Goal: Task Accomplishment & Management: Manage account settings

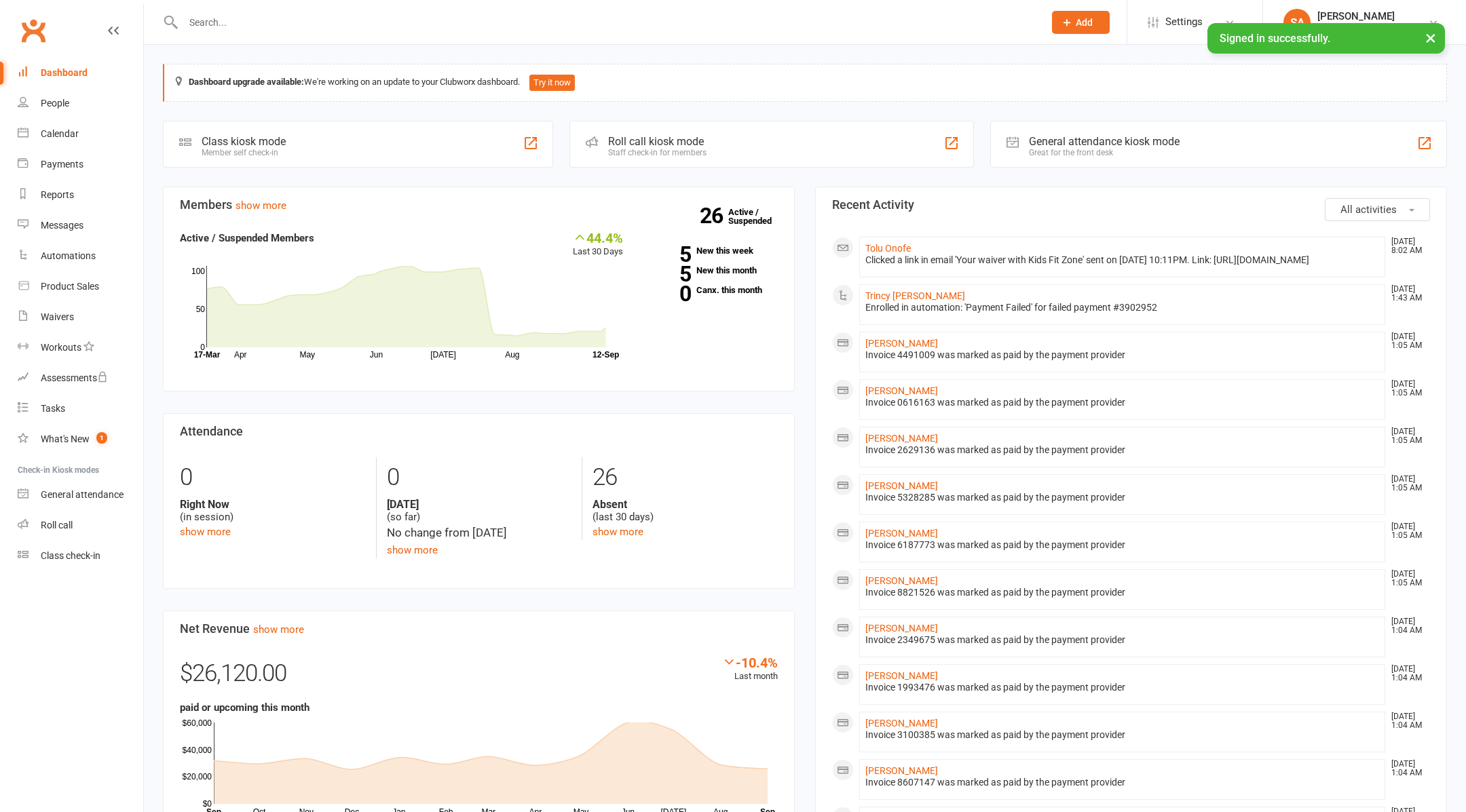
click at [348, 33] on div at bounding box center [598, 22] width 872 height 44
click at [329, 23] on input "text" at bounding box center [607, 23] width 855 height 19
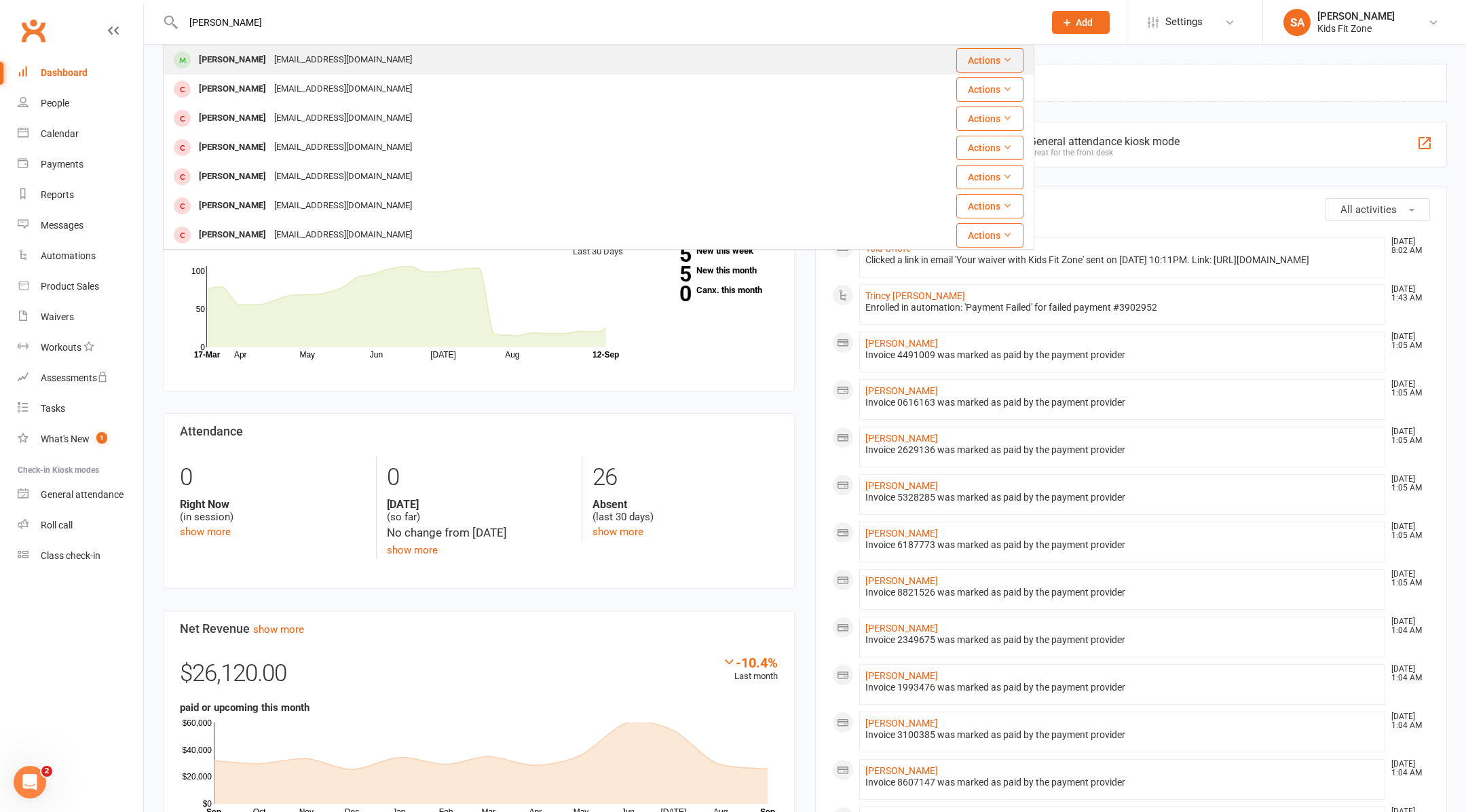
type input "[PERSON_NAME]"
click at [284, 70] on div "[PERSON_NAME] [EMAIL_ADDRESS][DOMAIN_NAME]" at bounding box center [525, 60] width 723 height 28
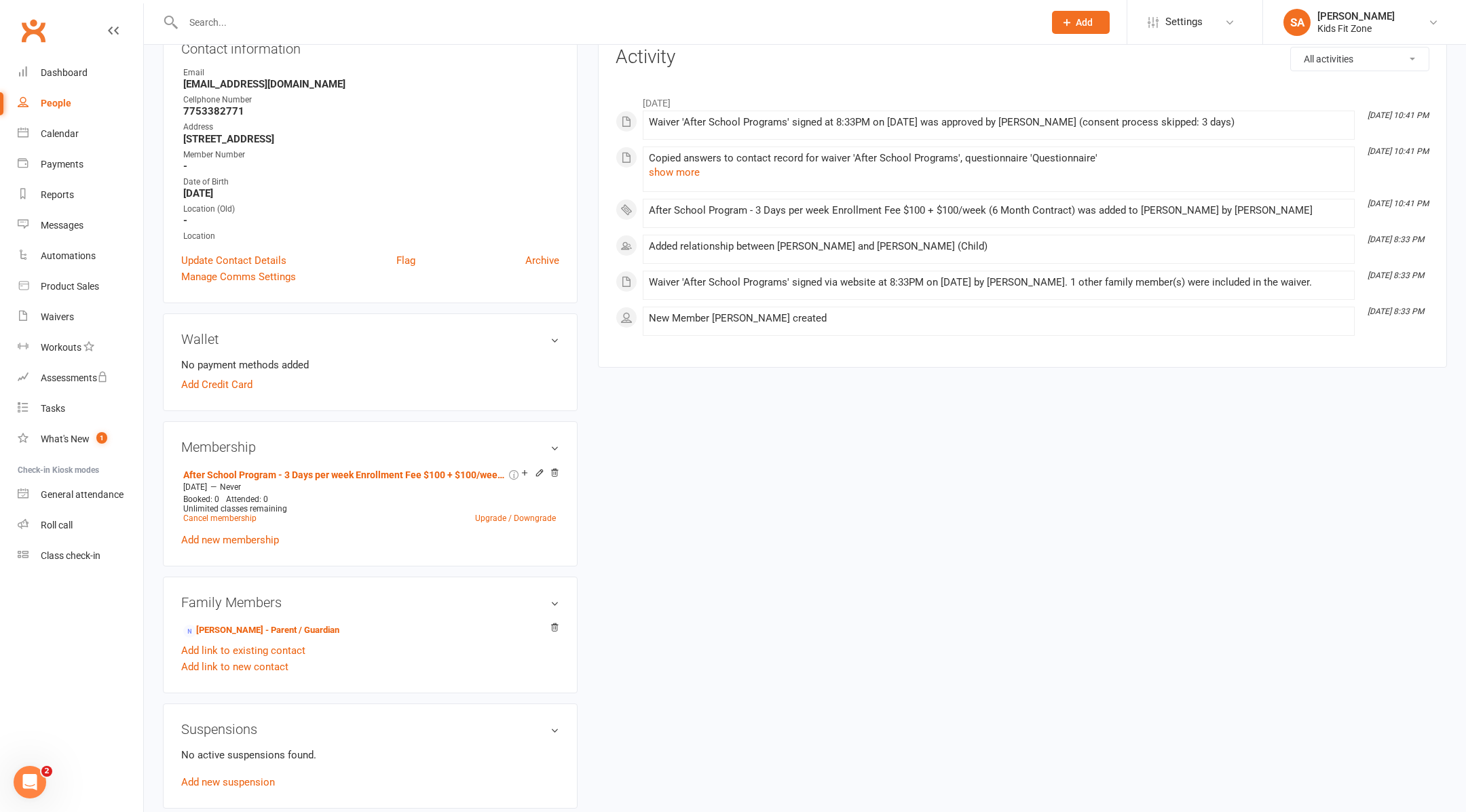
scroll to position [171, 0]
click at [283, 624] on link "[PERSON_NAME] - Parent / Guardian" at bounding box center [261, 629] width 156 height 14
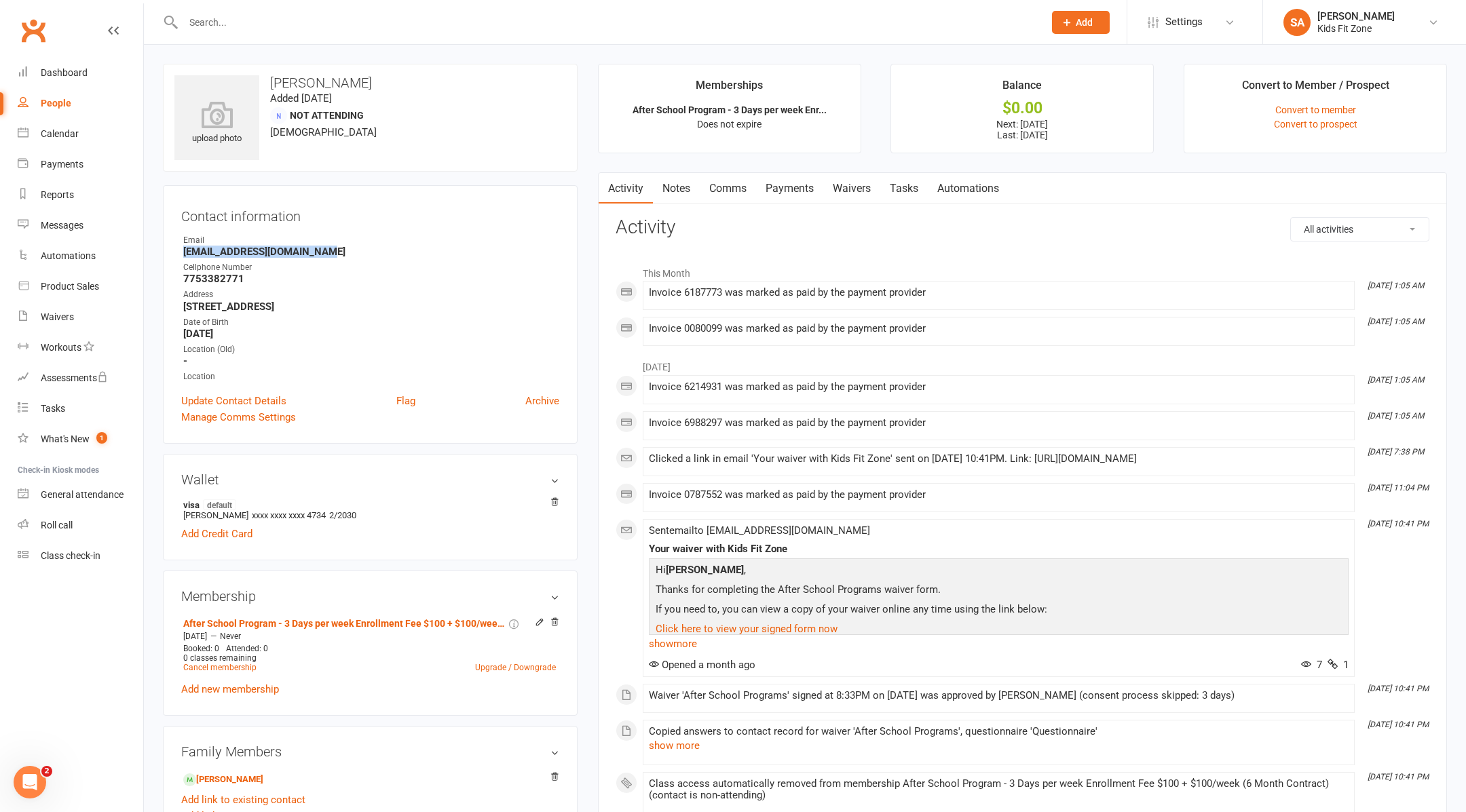
drag, startPoint x: 326, startPoint y: 249, endPoint x: 180, endPoint y: 250, distance: 146.0
click at [181, 250] on li "Email [EMAIL_ADDRESS][DOMAIN_NAME]" at bounding box center [370, 246] width 378 height 24
copy strong "[EMAIL_ADDRESS][DOMAIN_NAME]"
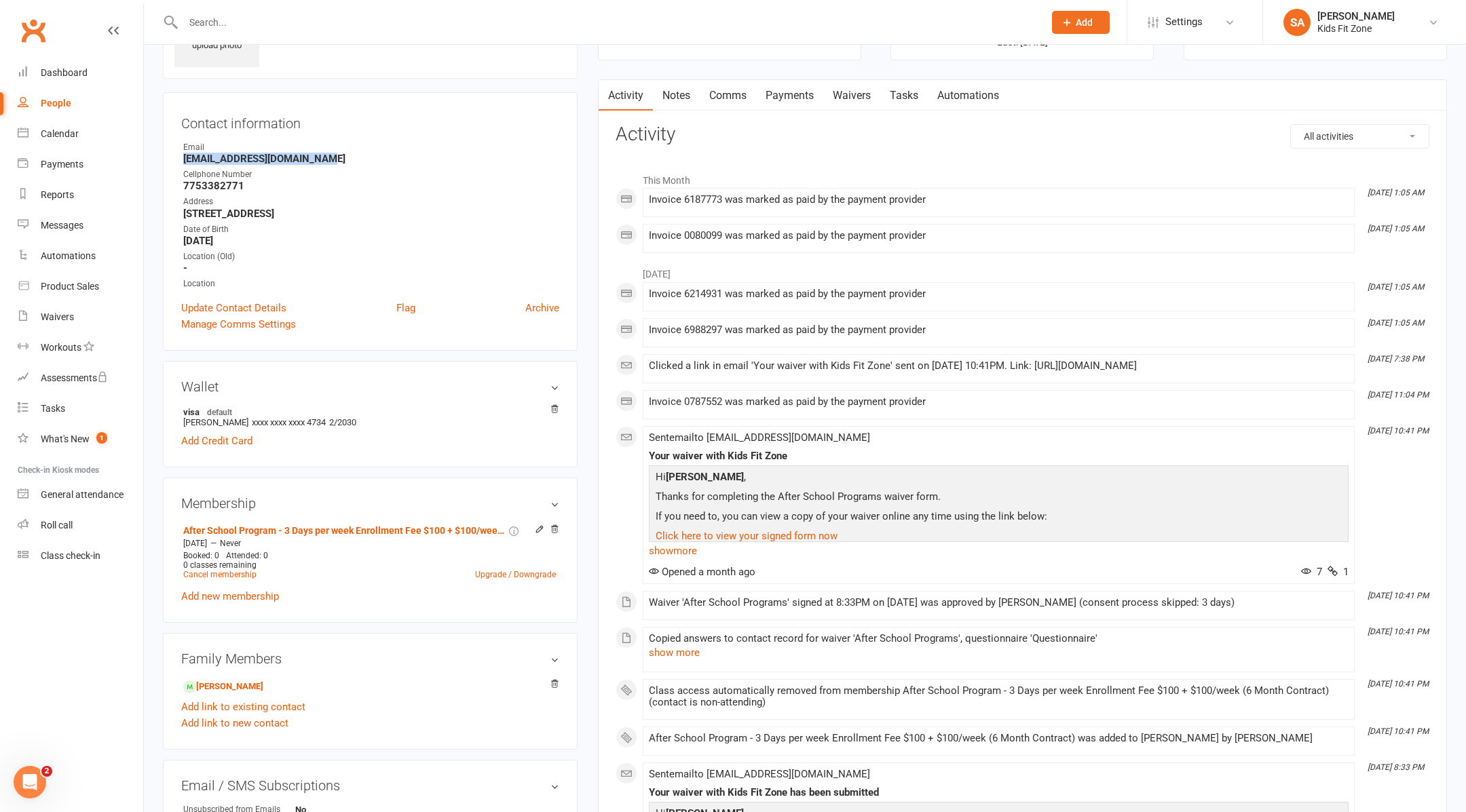
scroll to position [103, 0]
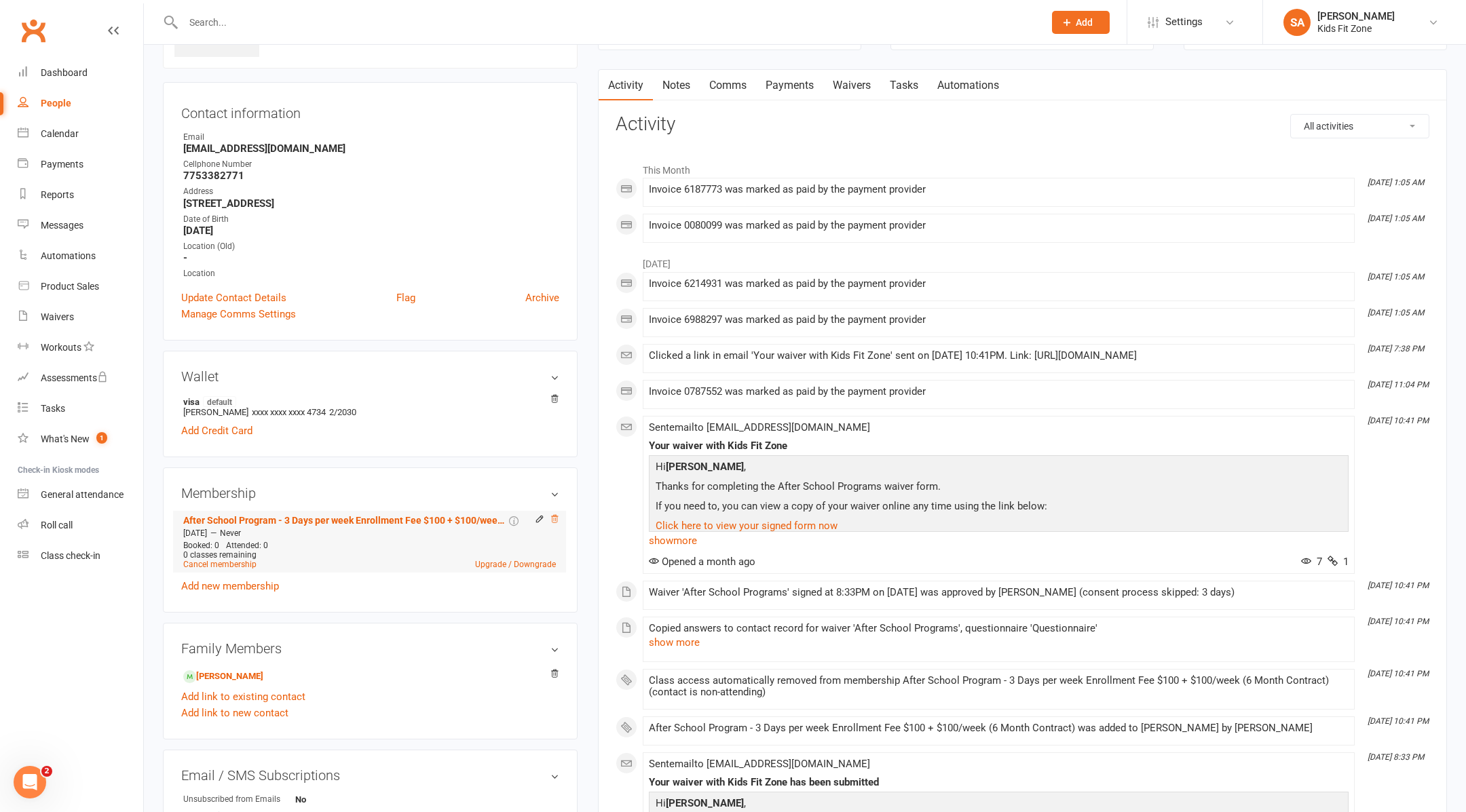
click at [554, 518] on icon at bounding box center [555, 518] width 7 height 8
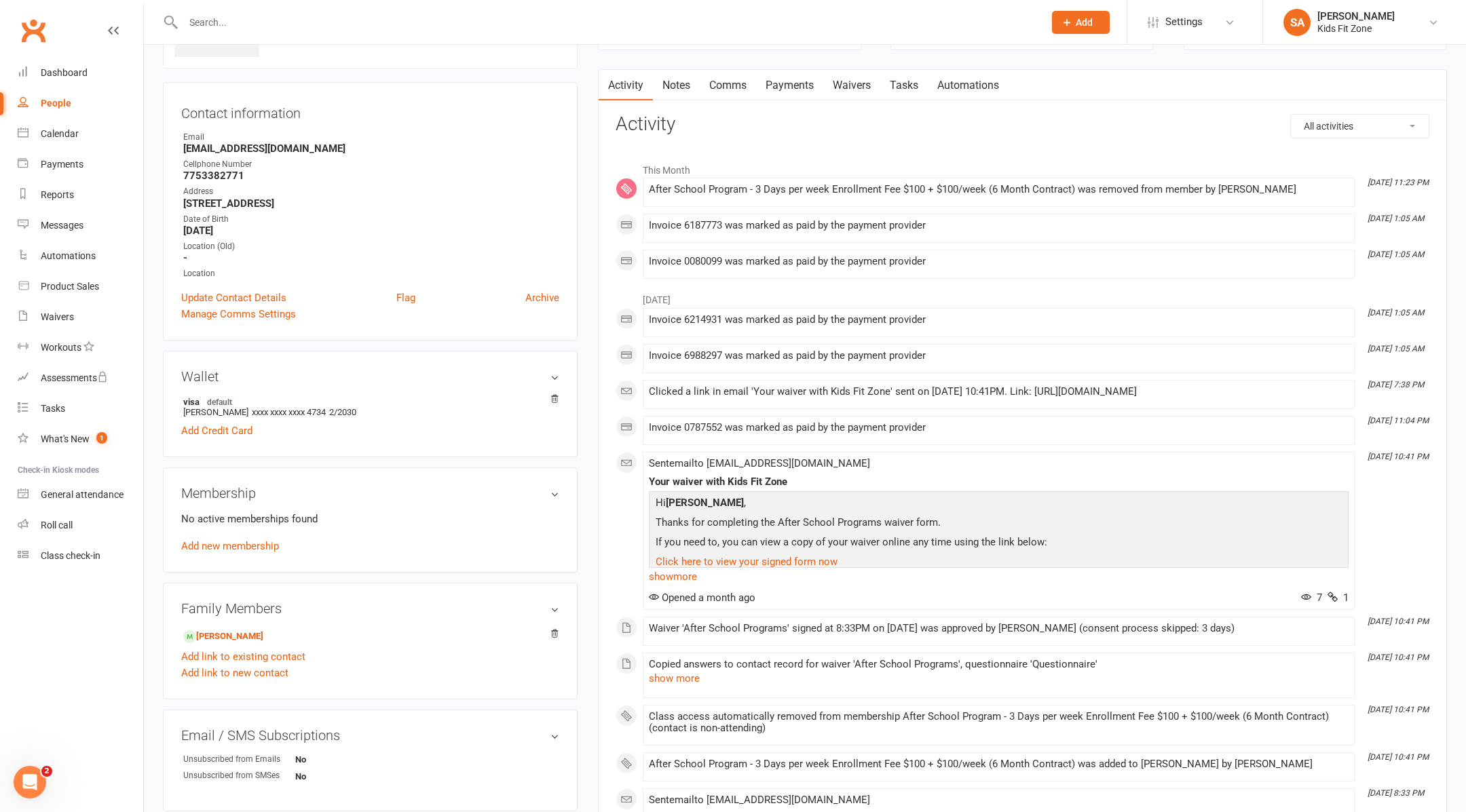
click at [792, 90] on link "Payments" at bounding box center [790, 85] width 67 height 31
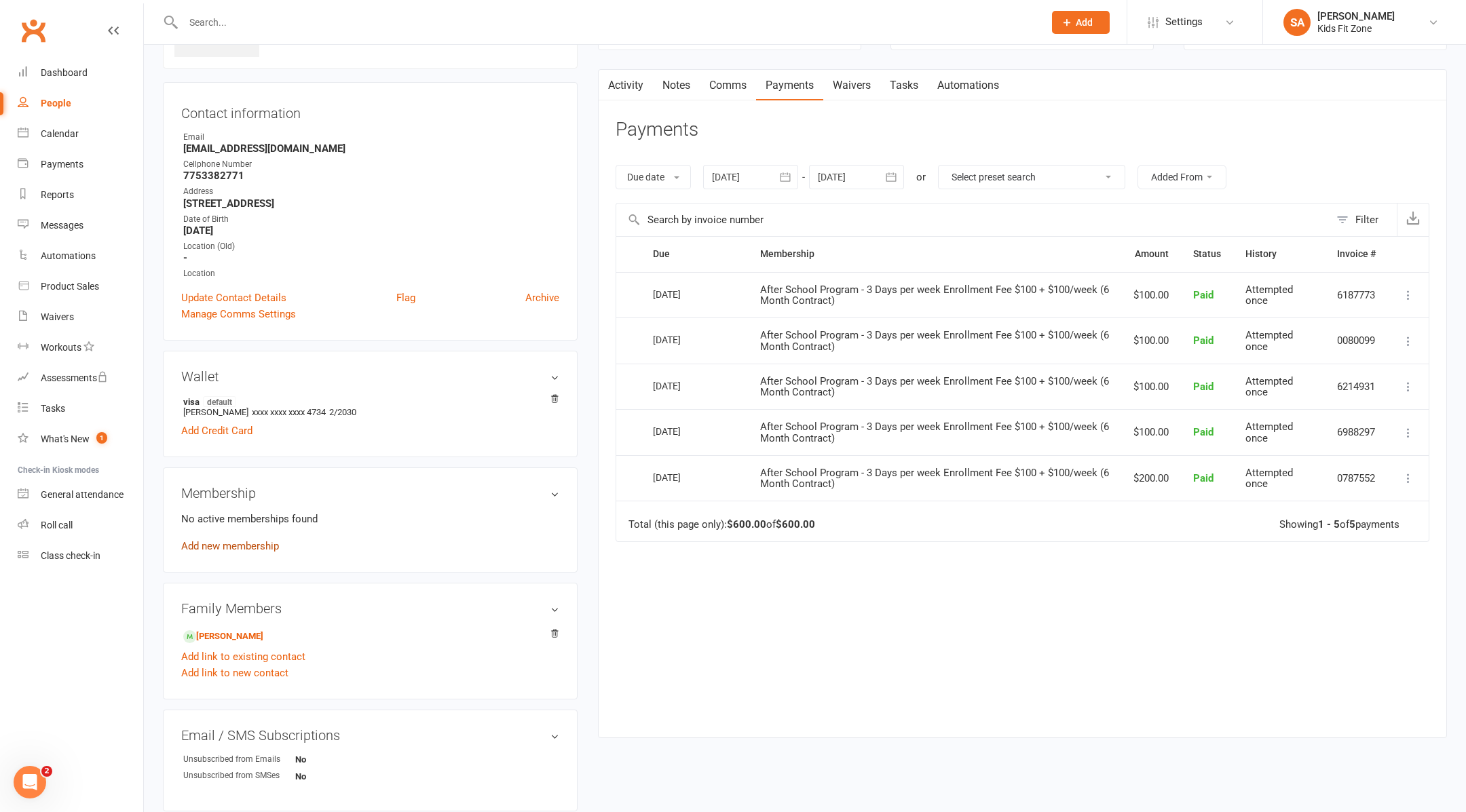
click at [239, 545] on link "Add new membership" at bounding box center [230, 546] width 98 height 12
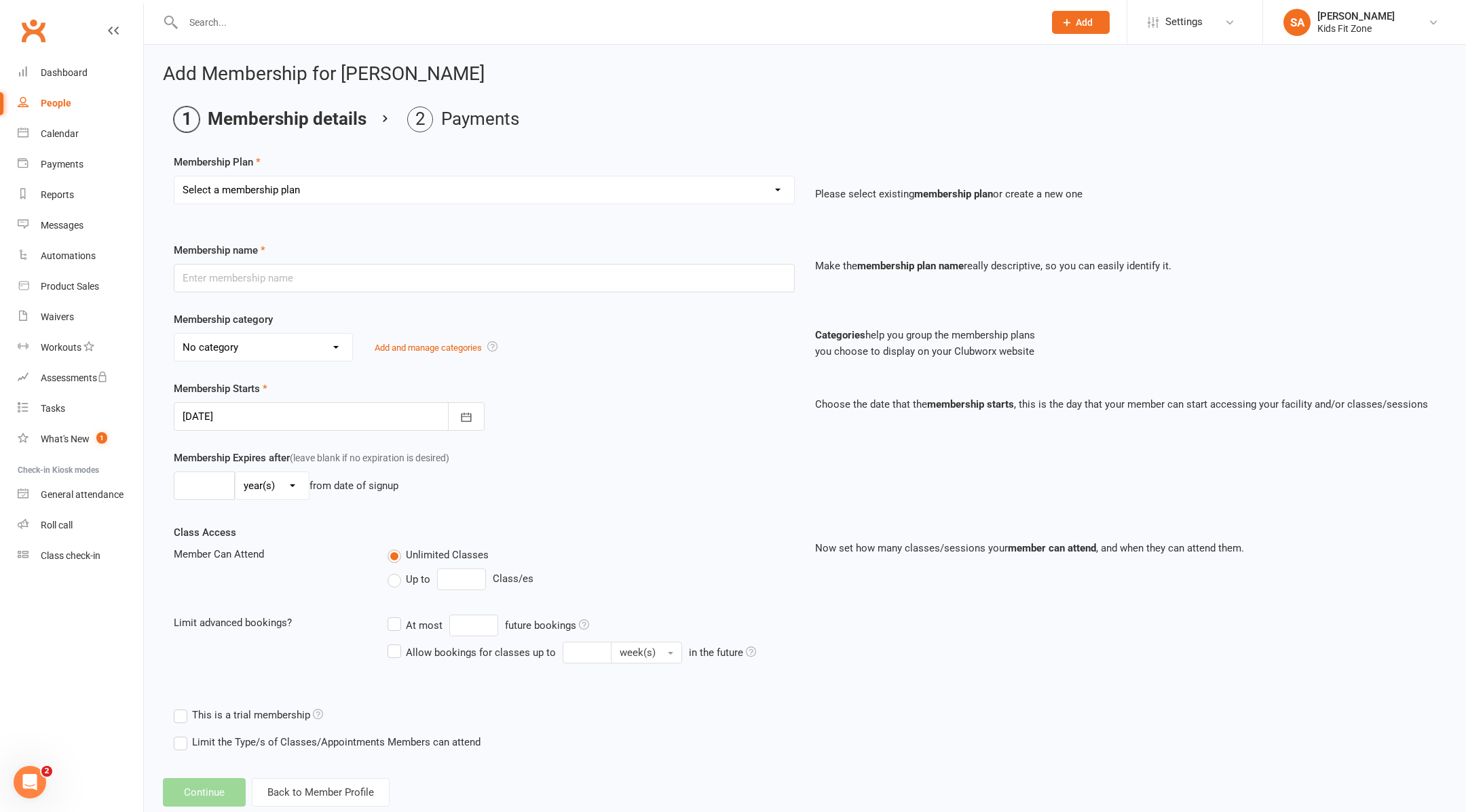
click at [361, 183] on select "Select a membership plan Create new Membership Plan School Break Camp - Hourly …" at bounding box center [484, 190] width 620 height 27
select select "2"
type input "After School Program - 3 Days per week Enrollment Fee $100 + $100/week (6 Month…"
select select "0"
type input "0"
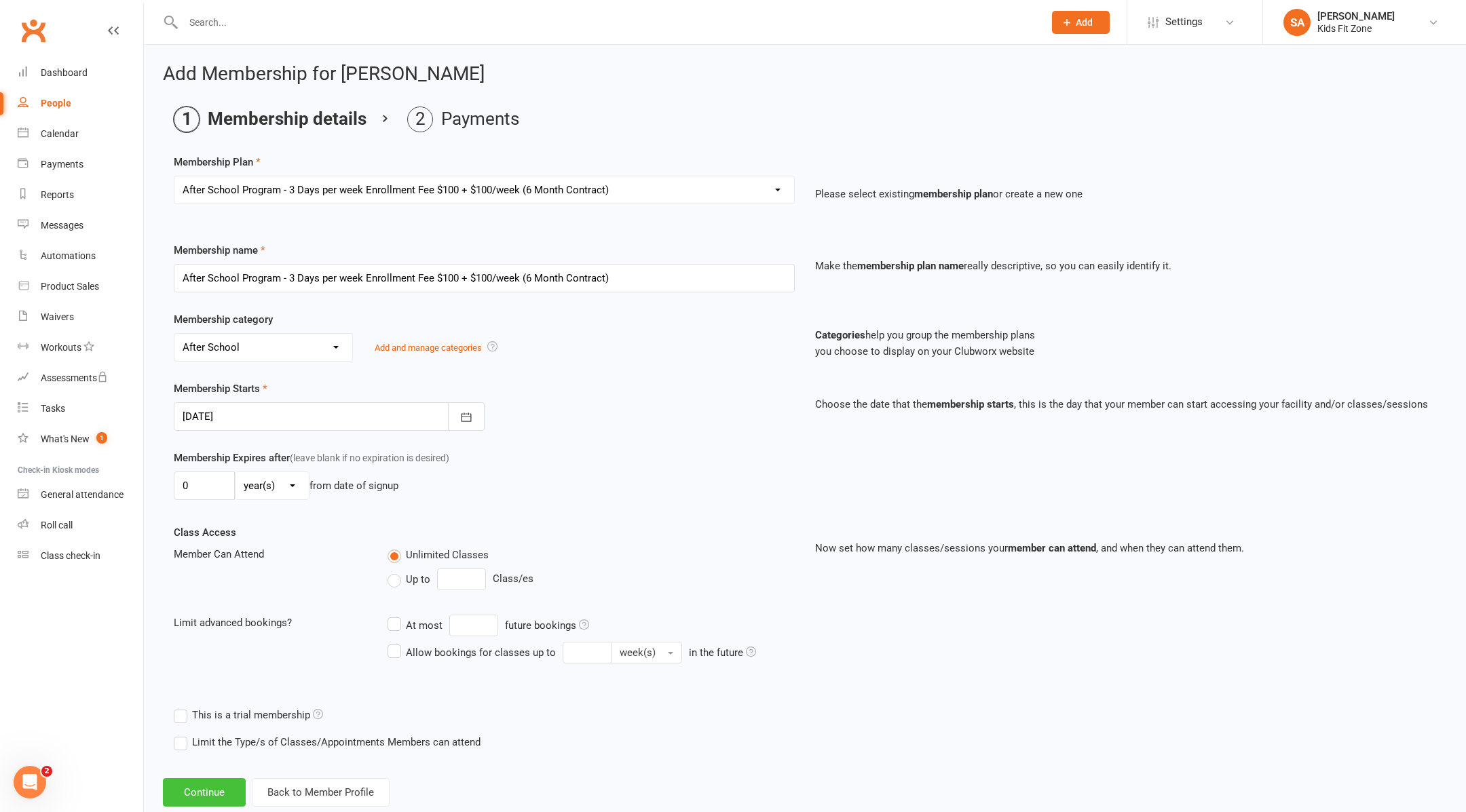
click at [207, 792] on button "Continue" at bounding box center [204, 793] width 83 height 29
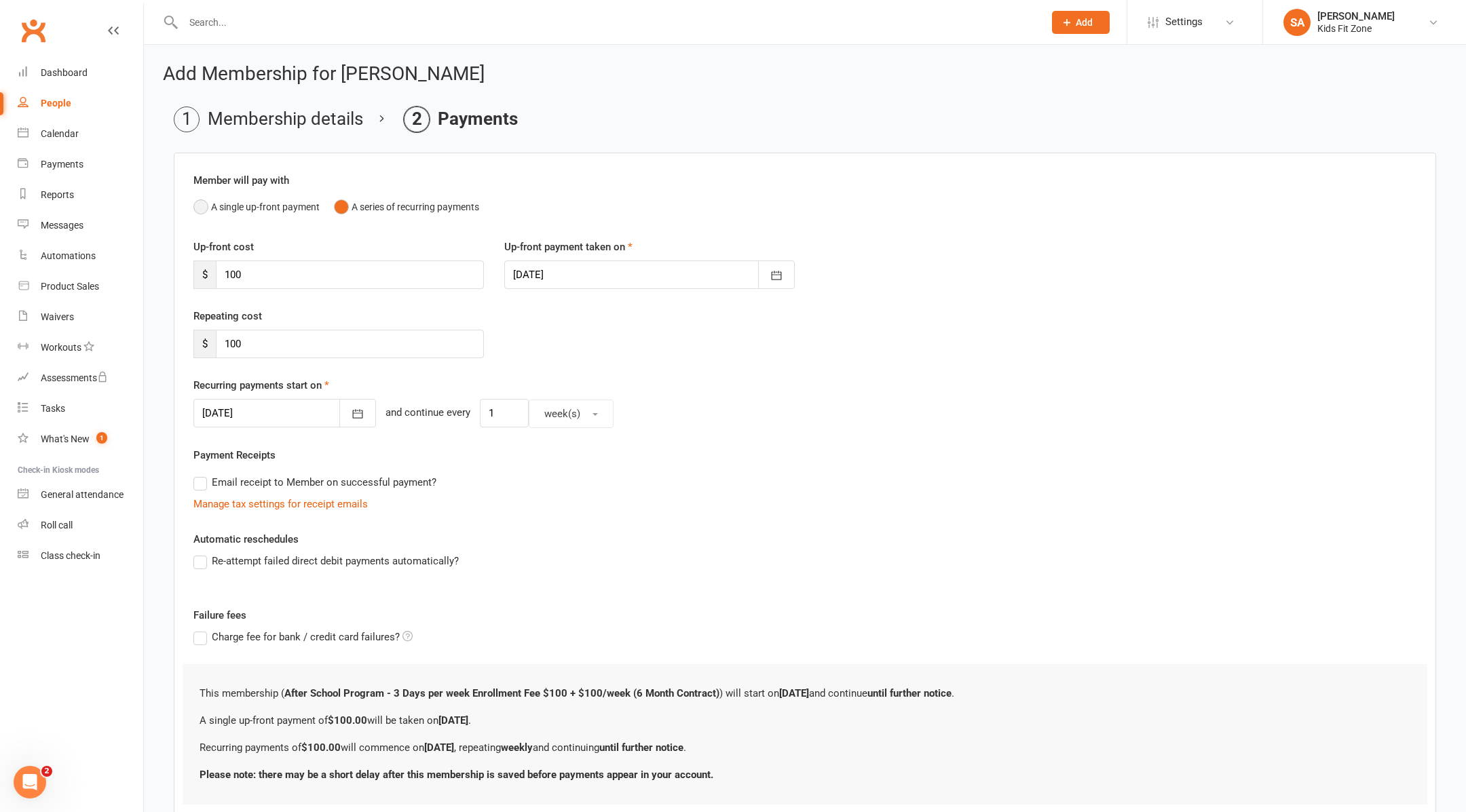
click at [206, 210] on button "A single up-front payment" at bounding box center [256, 207] width 126 height 26
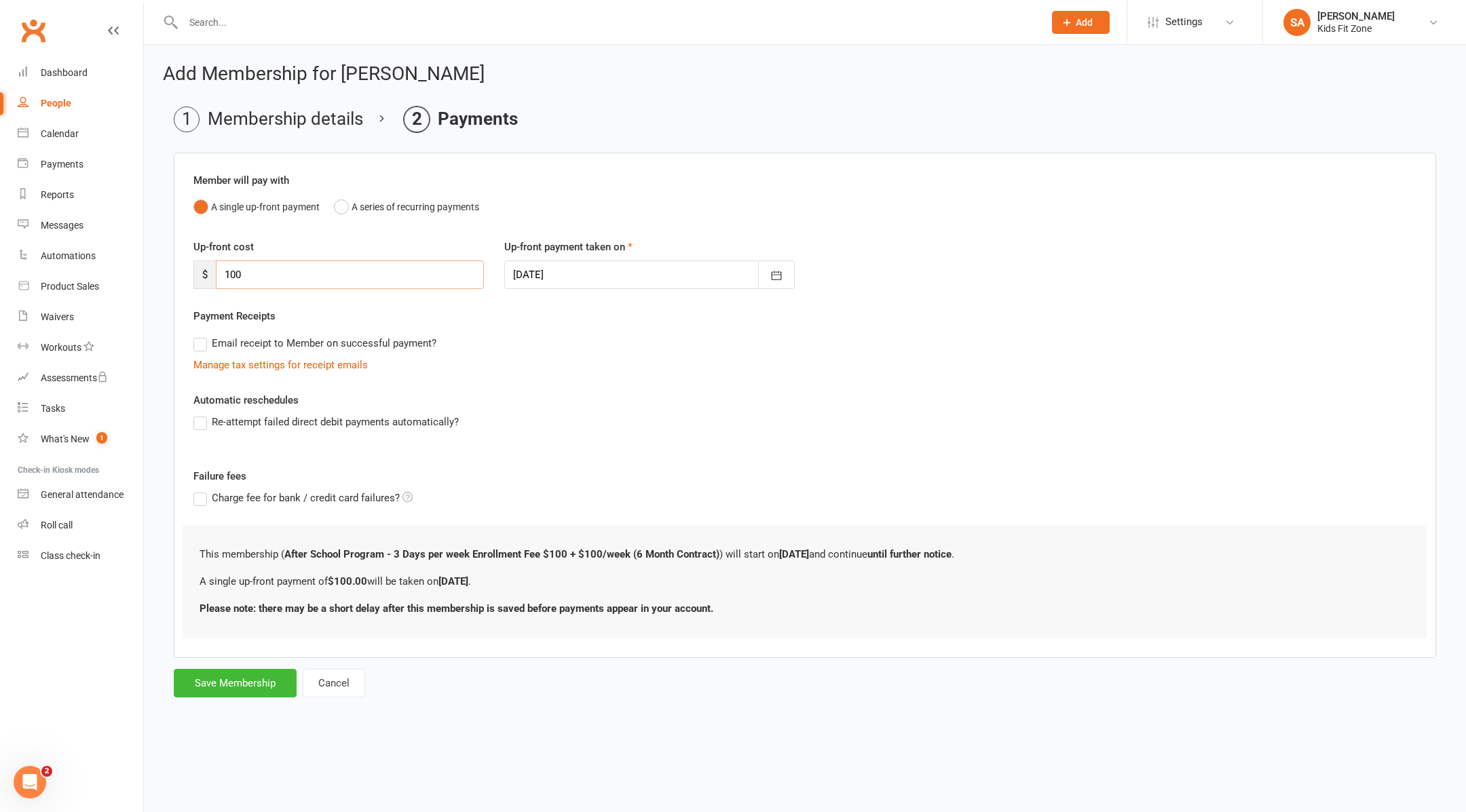
drag, startPoint x: 285, startPoint y: 275, endPoint x: 200, endPoint y: 275, distance: 85.0
click at [200, 275] on div "$ 100" at bounding box center [338, 275] width 290 height 29
type input "650"
click at [227, 681] on button "Save Membership" at bounding box center [235, 684] width 123 height 29
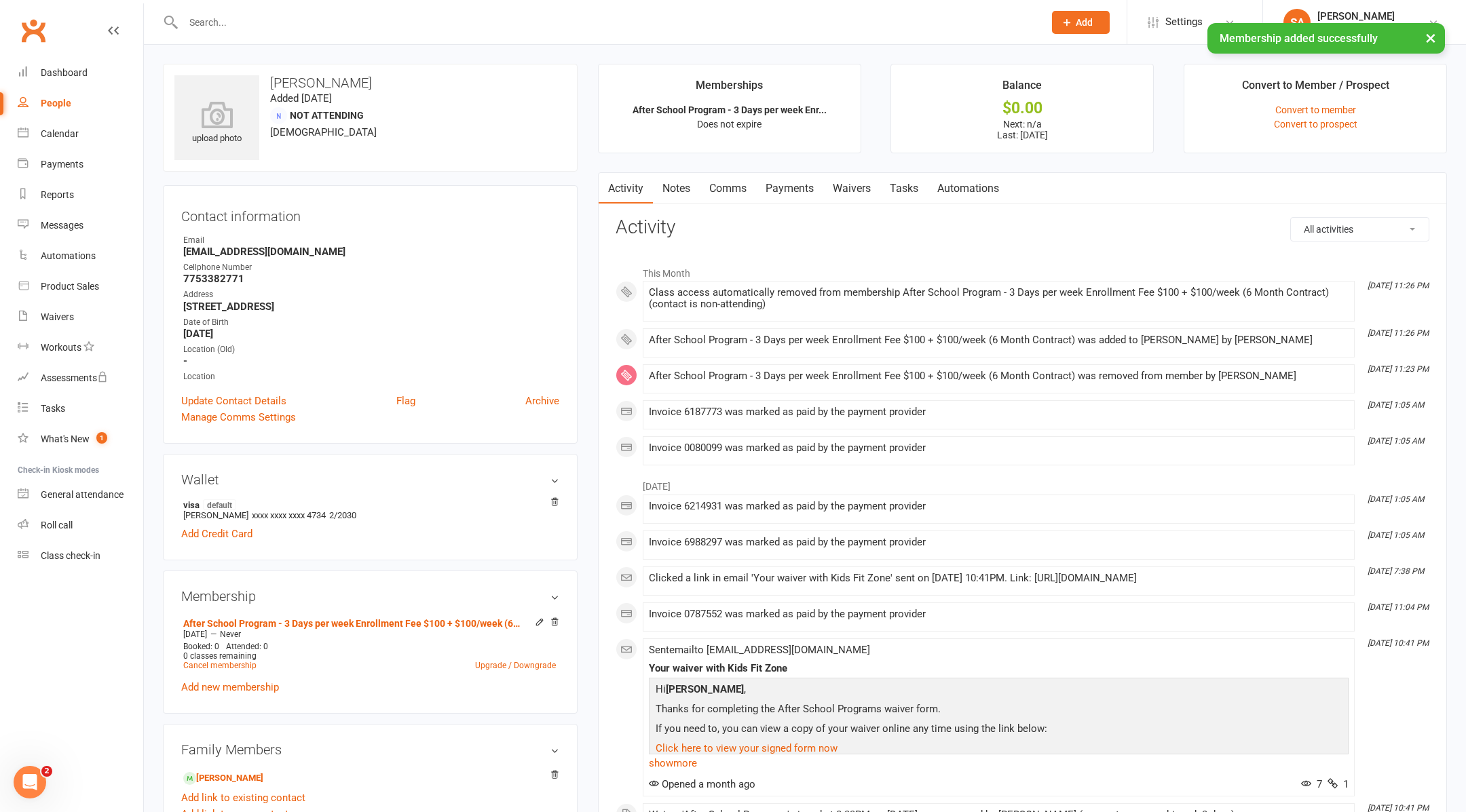
click at [788, 185] on link "Payments" at bounding box center [790, 188] width 67 height 31
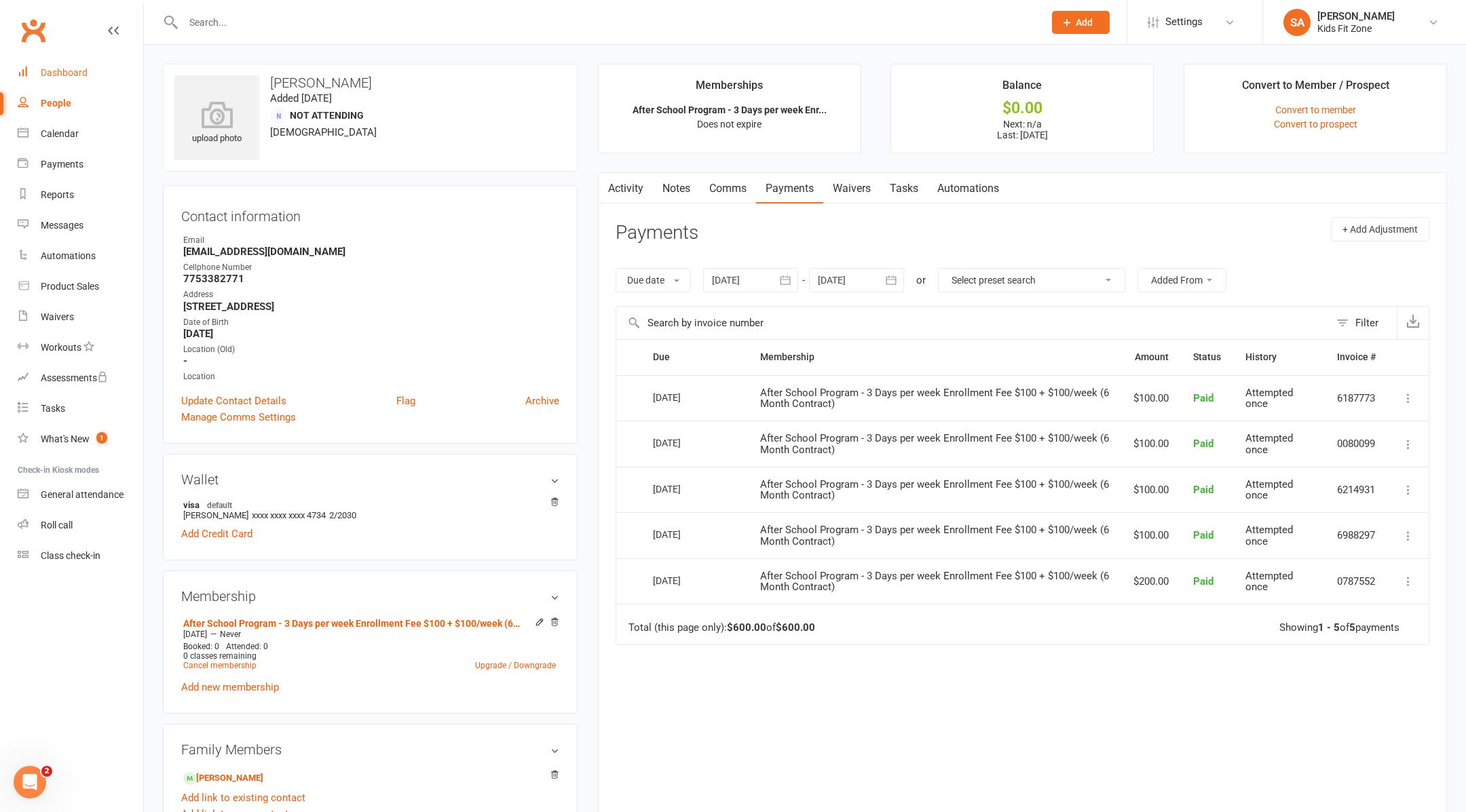
click at [61, 64] on link "Dashboard" at bounding box center [81, 72] width 126 height 31
